Goal: Check status: Check status

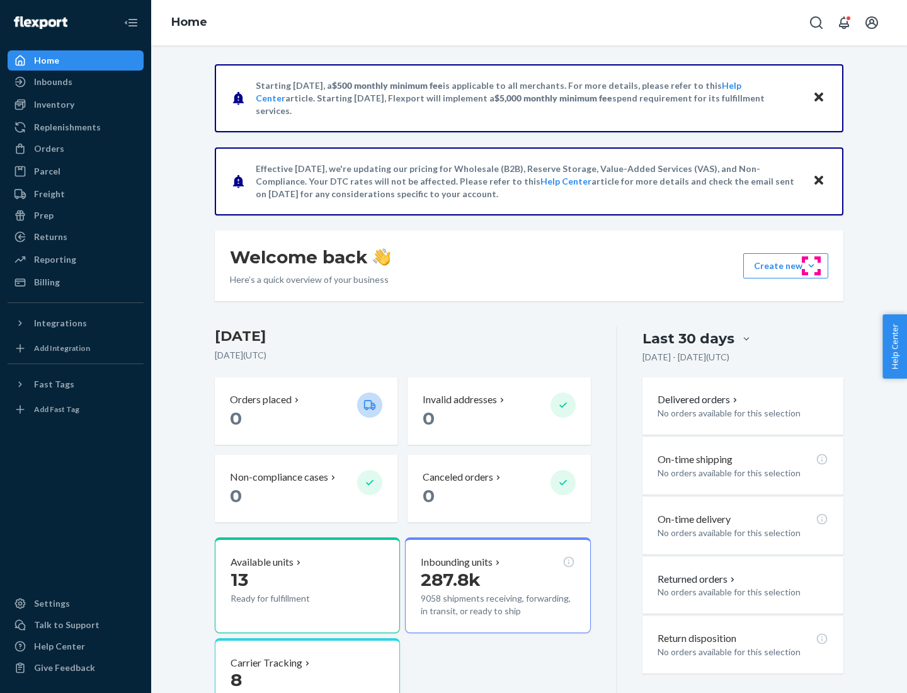
click at [812, 266] on button "Create new Create new inbound Create new order Create new product" at bounding box center [786, 265] width 85 height 25
click at [52, 82] on div "Inbounds" at bounding box center [53, 82] width 38 height 13
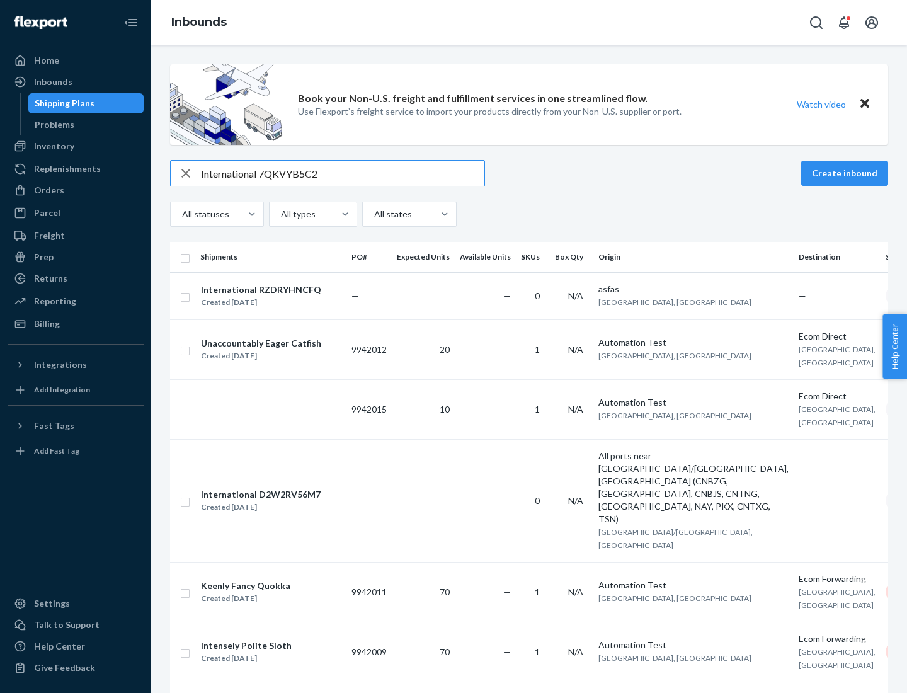
type input "International 7QKVYB5C29"
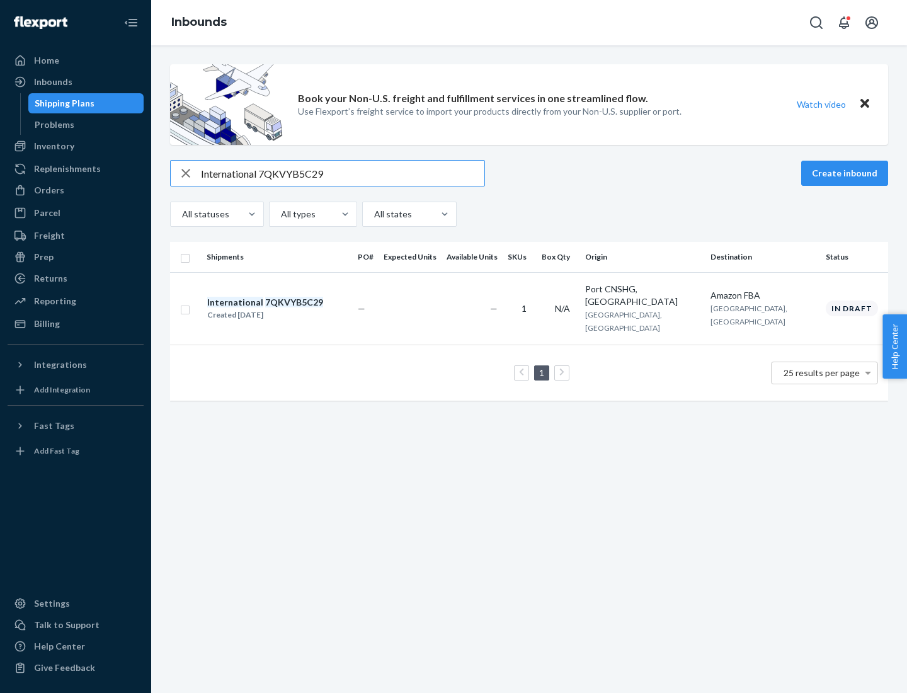
click at [287, 309] on div "Created [DATE]" at bounding box center [265, 315] width 116 height 13
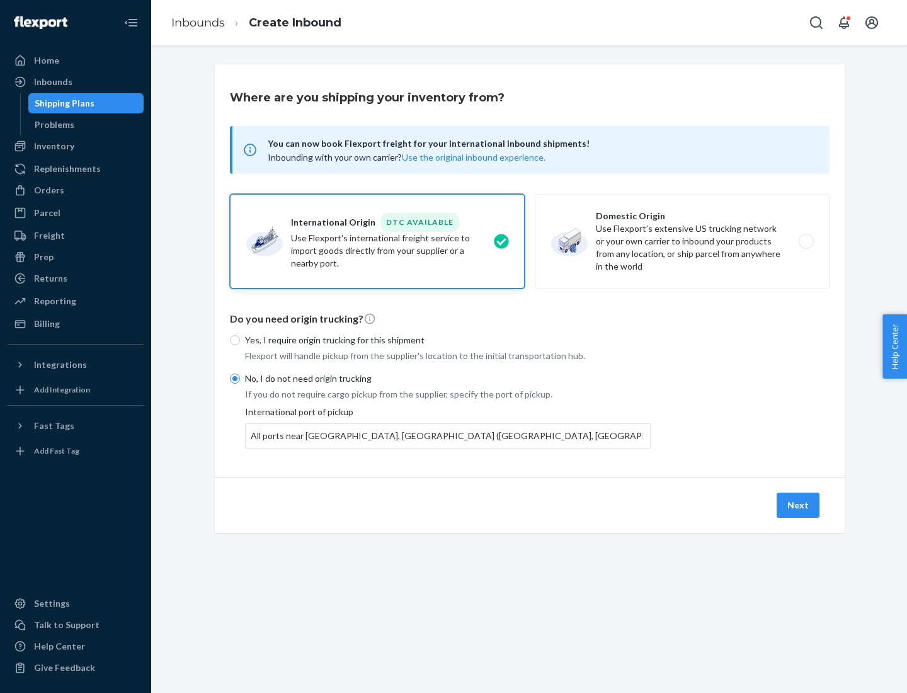
click at [799, 505] on button "Next" at bounding box center [798, 505] width 43 height 25
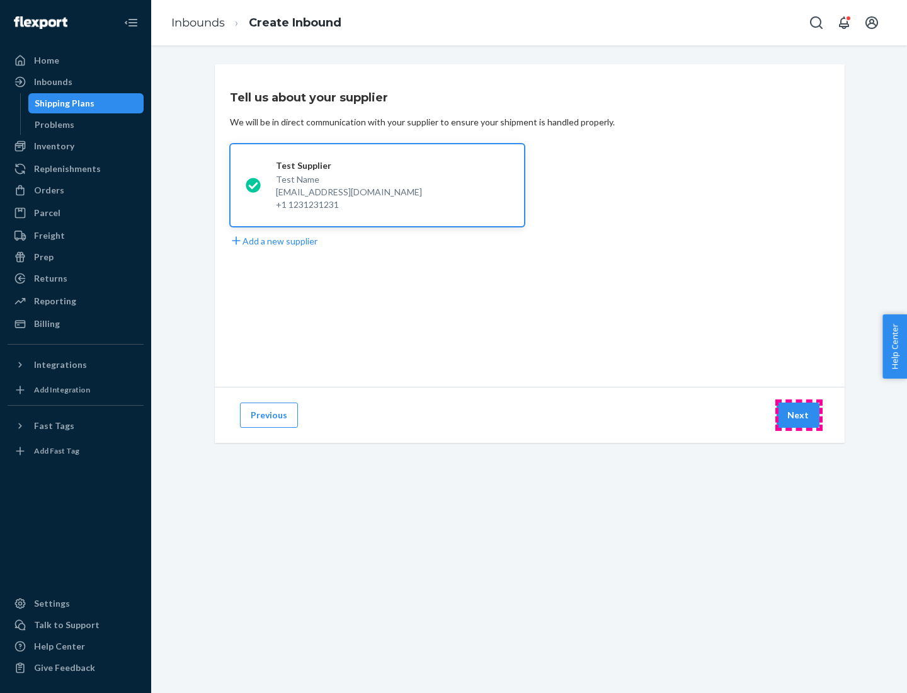
click at [799, 415] on button "Next" at bounding box center [798, 415] width 43 height 25
